Goal: Information Seeking & Learning: Learn about a topic

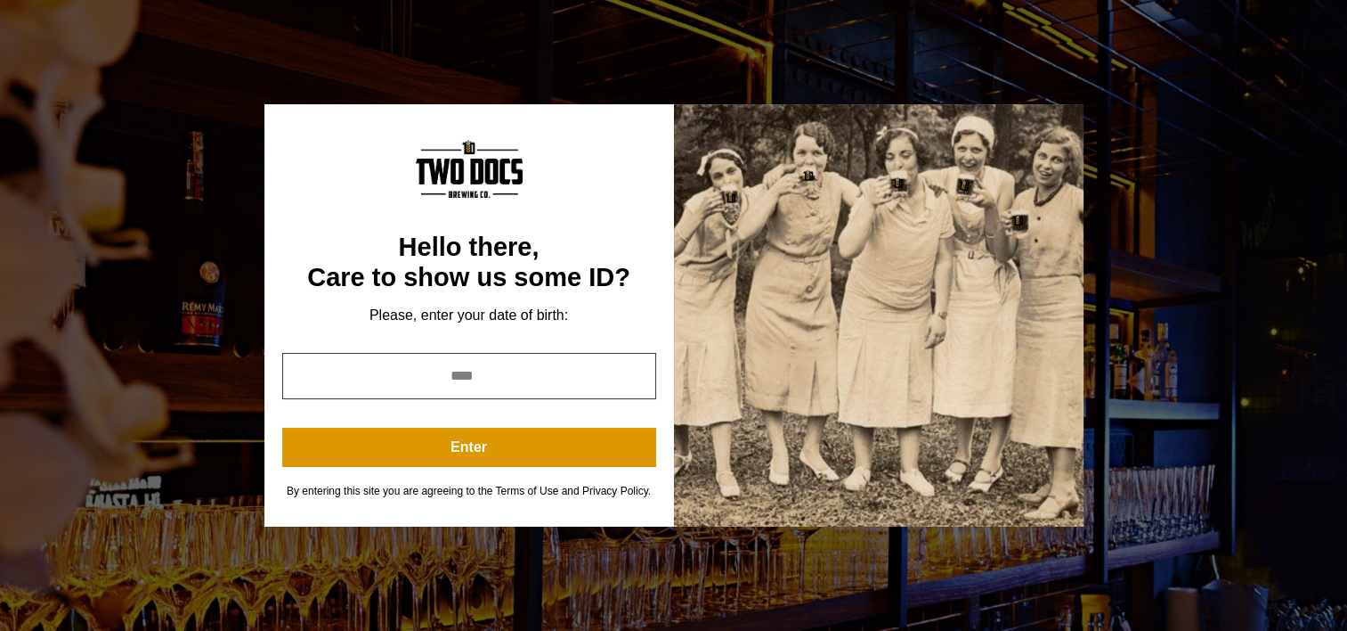
click at [431, 384] on input "year" at bounding box center [469, 376] width 374 height 46
type input "****"
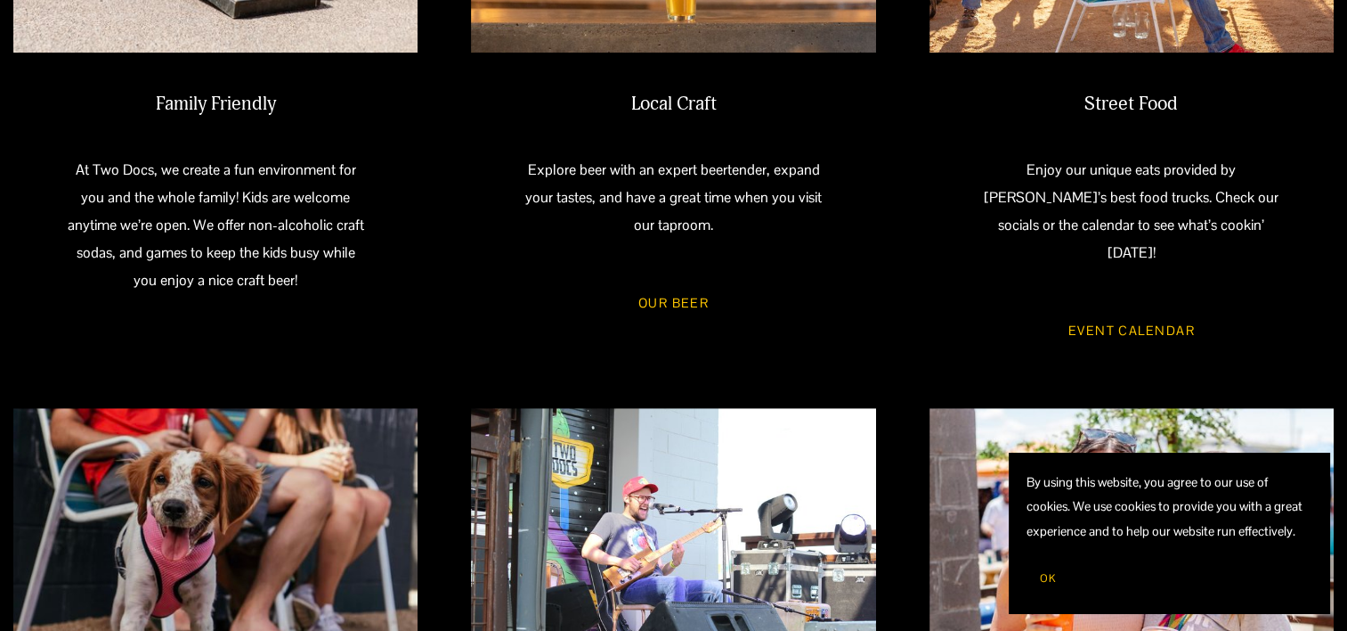
scroll to position [1036, 0]
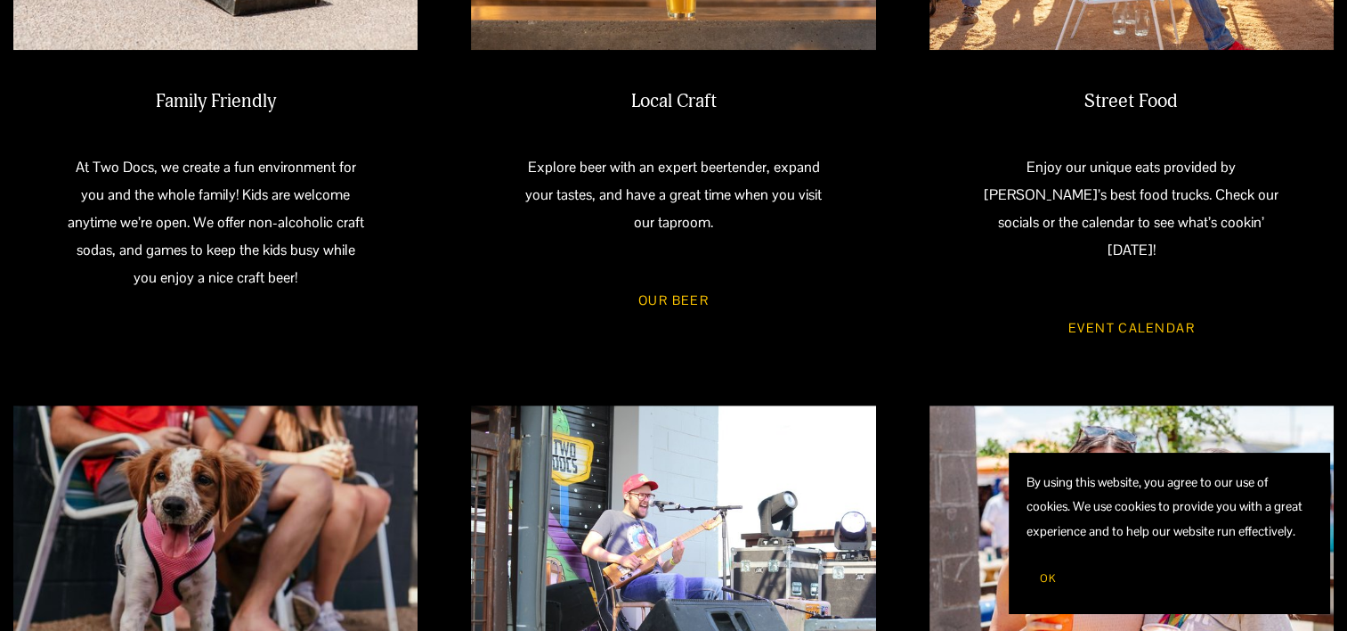
click at [1092, 307] on link "Event Calendar" at bounding box center [1132, 328] width 178 height 47
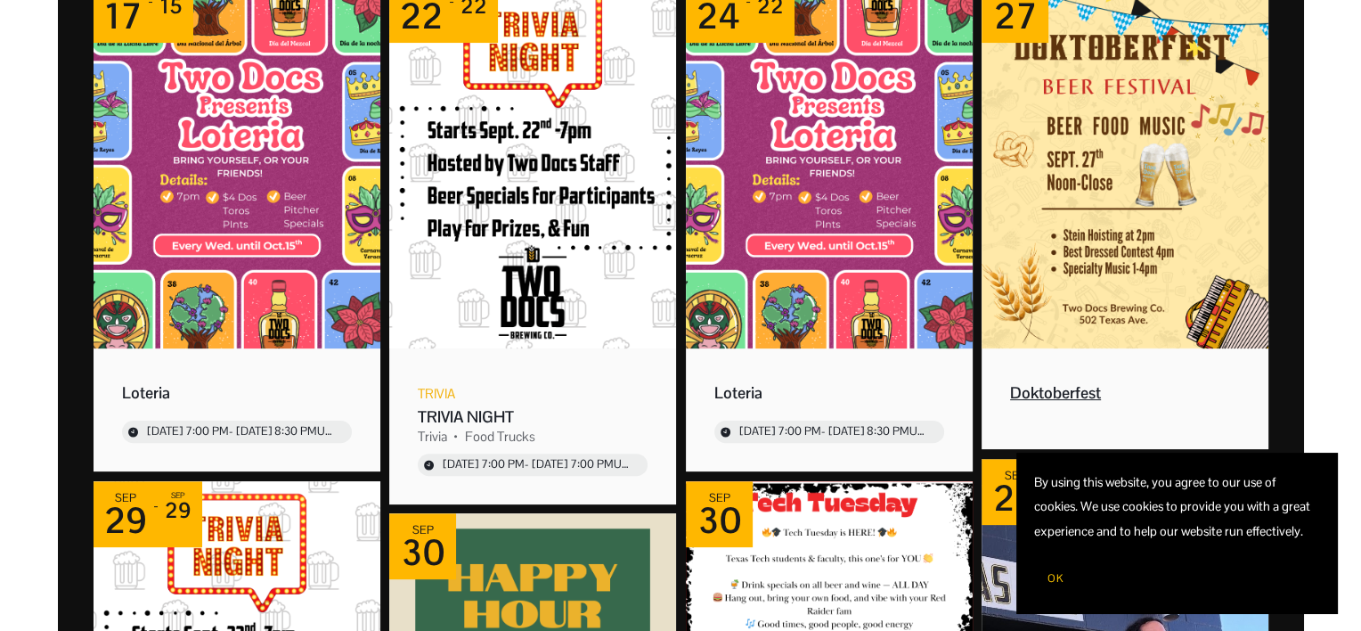
scroll to position [415, 0]
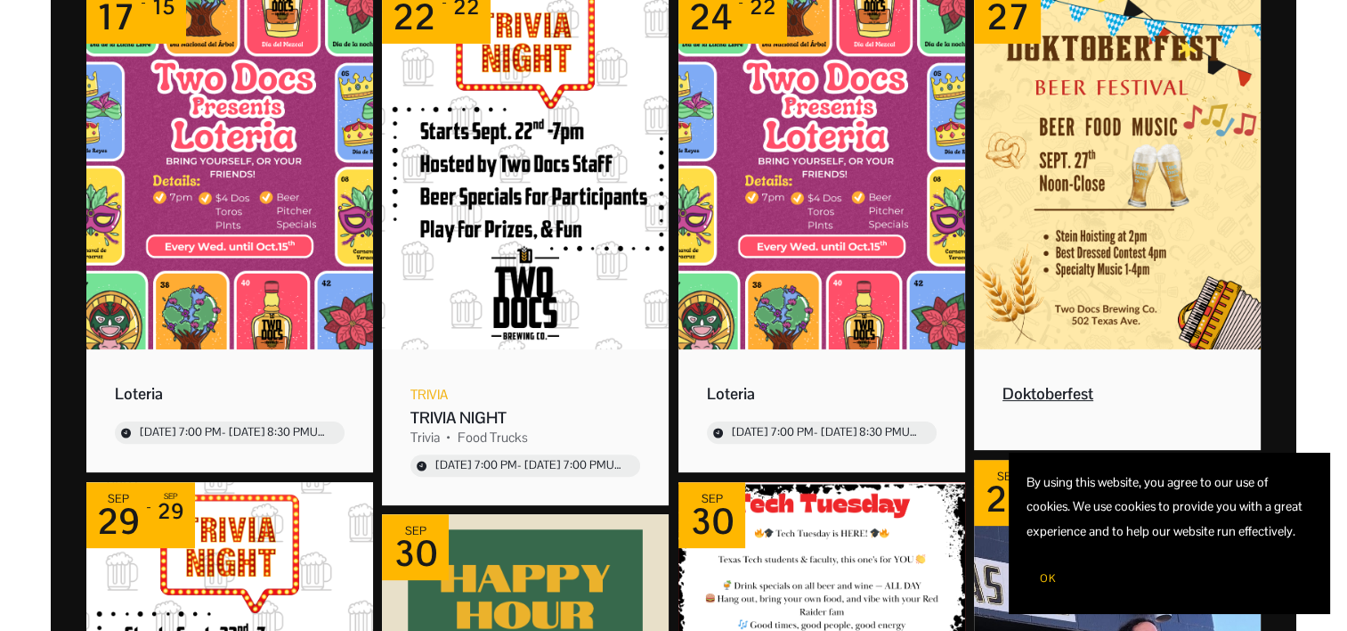
click at [1079, 299] on img "Event: Doktoberfest" at bounding box center [1117, 163] width 287 height 371
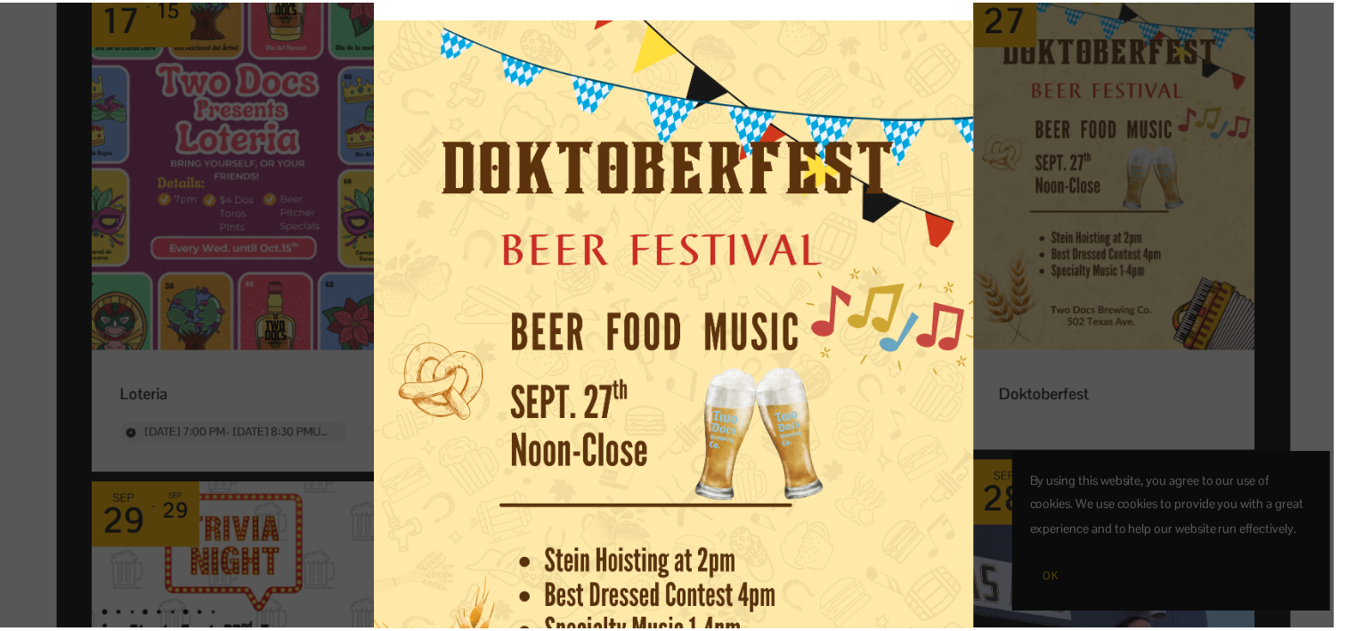
scroll to position [107, 0]
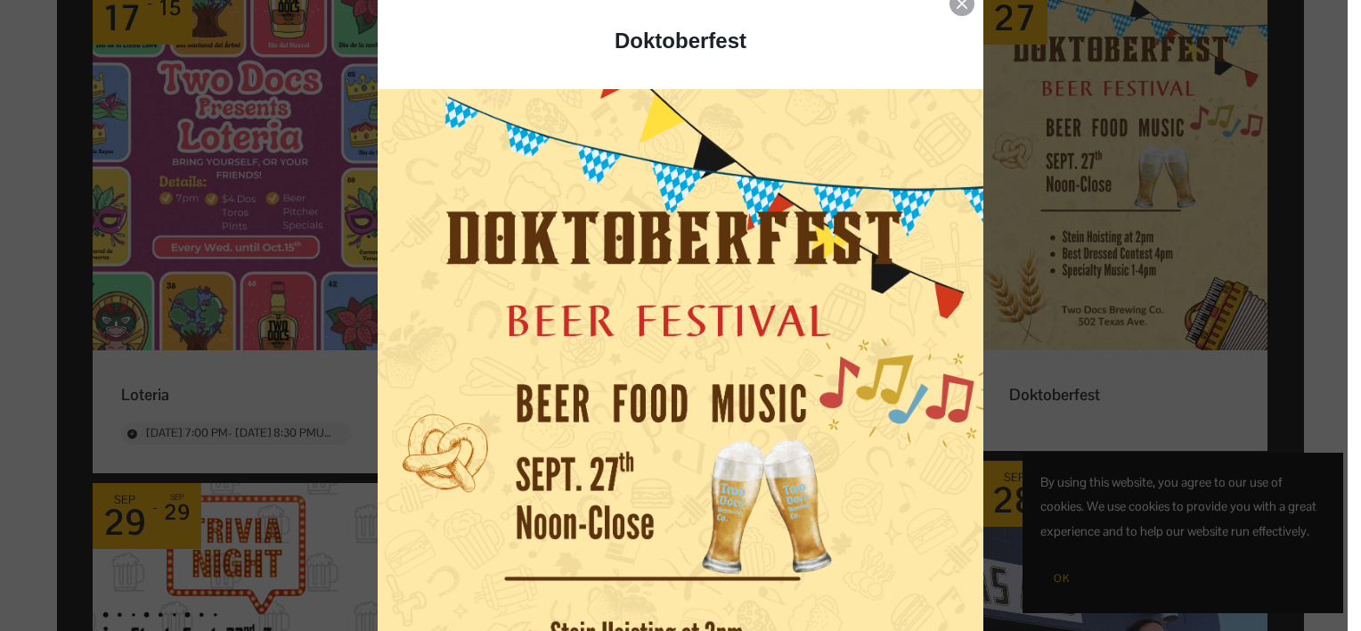
click at [957, 7] on icon "Event details popup" at bounding box center [962, 3] width 11 height 11
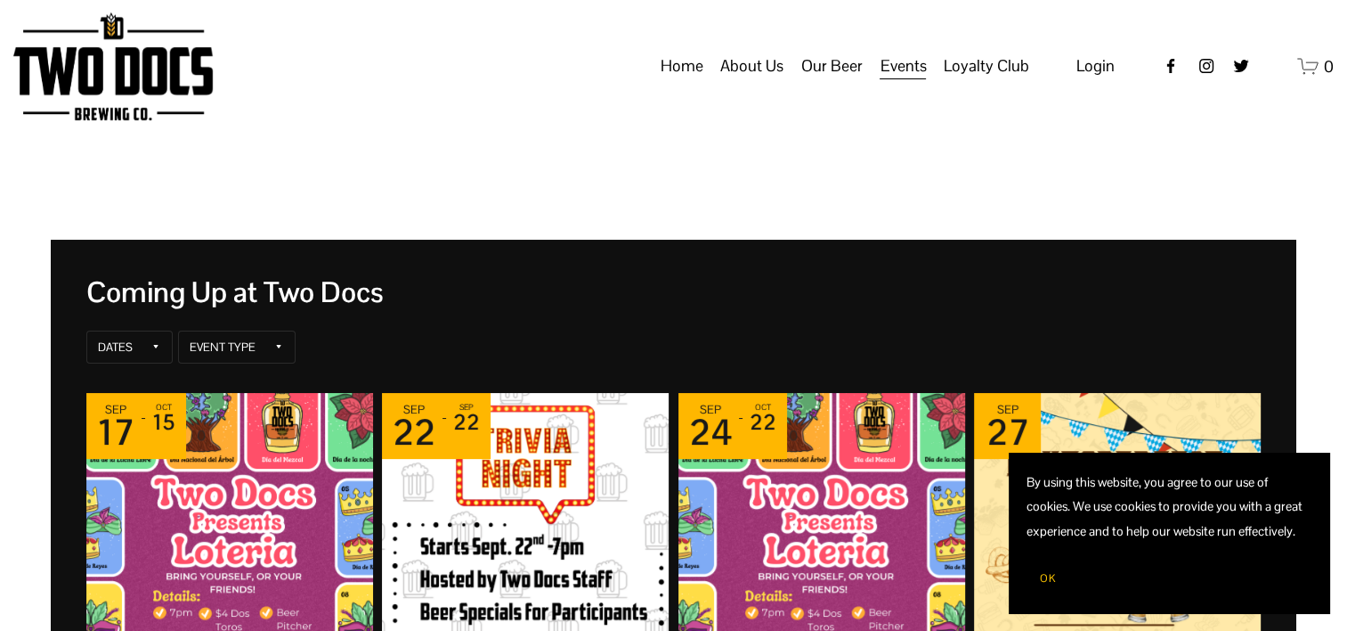
click at [739, 81] on span "About Us" at bounding box center [751, 66] width 63 height 30
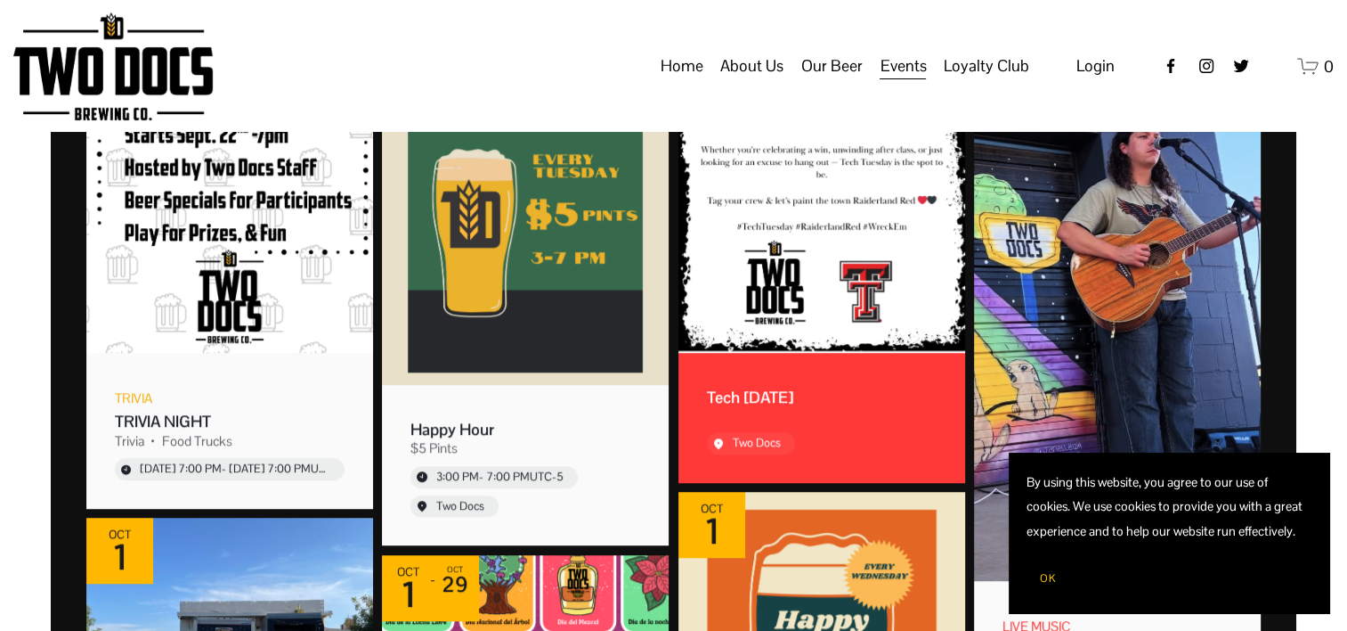
scroll to position [915, 0]
